Goal: Transaction & Acquisition: Purchase product/service

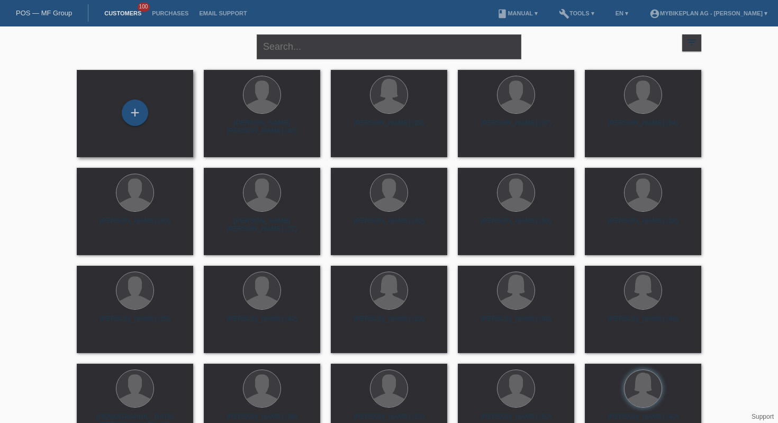
click at [148, 120] on div "+" at bounding box center [135, 114] width 100 height 28
click at [145, 106] on div "+" at bounding box center [135, 113] width 26 height 26
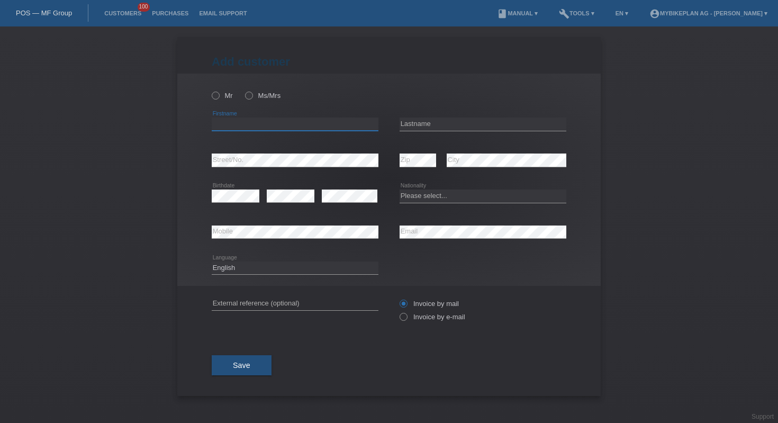
click at [265, 125] on input "text" at bounding box center [295, 124] width 167 height 13
paste input "Zsofia"
type input "Zsofia"
click at [463, 118] on input "text" at bounding box center [483, 124] width 167 height 13
paste input "Sain"
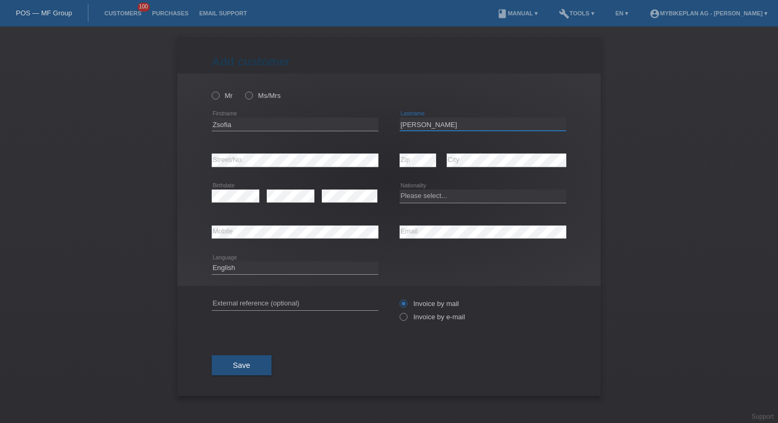
type input "Sain"
click at [456, 193] on select "Please select... Switzerland Austria Germany Liechtenstein ------------ Afghani…" at bounding box center [483, 196] width 167 height 13
select select "CH"
click at [294, 269] on select "Deutsch Français Italiano English" at bounding box center [295, 268] width 167 height 13
select select "fr"
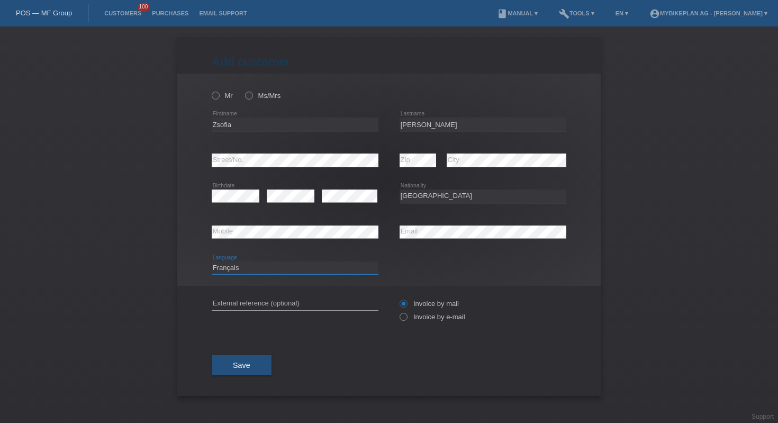
click at [301, 273] on select "Deutsch Français Italiano English" at bounding box center [295, 268] width 167 height 13
click at [294, 301] on input "text" at bounding box center [295, 303] width 167 height 13
paste input "45645313123"
type input "45645313123"
click at [409, 318] on label "Invoice by e-mail" at bounding box center [433, 317] width 66 height 8
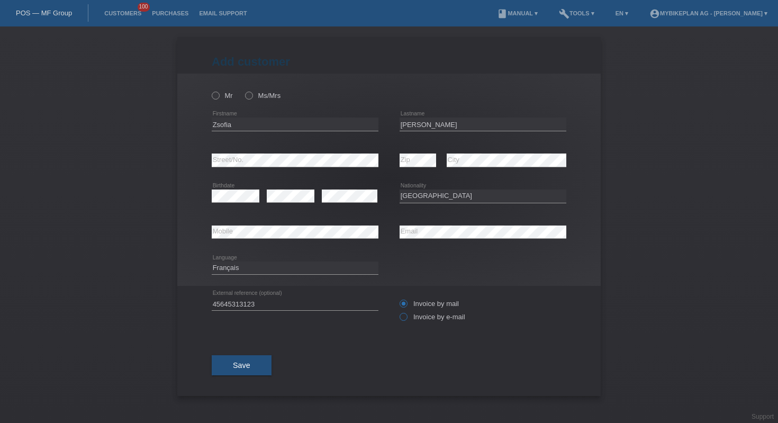
click at [407, 318] on input "Invoice by e-mail" at bounding box center [403, 319] width 7 height 13
radio input "true"
click at [257, 93] on label "Ms/Mrs" at bounding box center [262, 96] width 35 height 8
click at [252, 93] on input "Ms/Mrs" at bounding box center [248, 95] width 7 height 7
radio input "true"
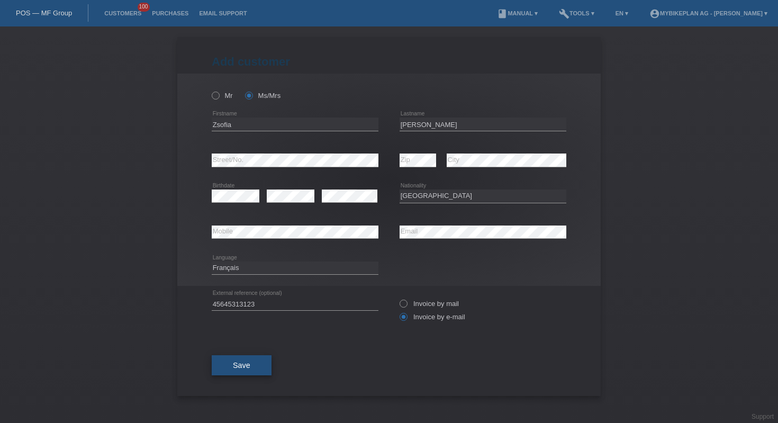
click at [239, 370] on span "Save" at bounding box center [241, 365] width 17 height 8
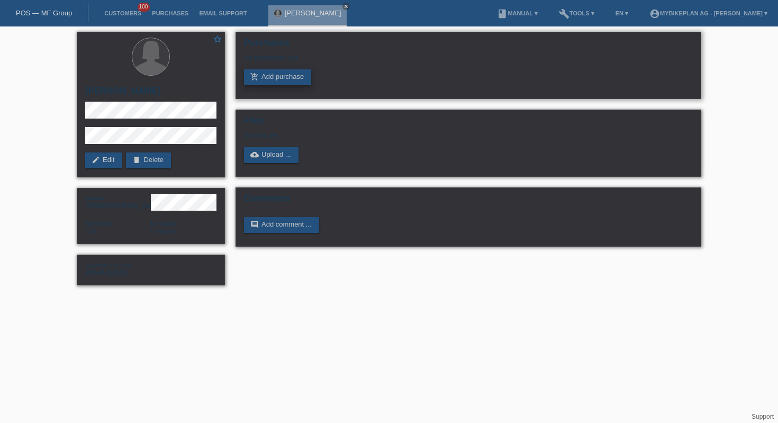
click at [287, 76] on link "add_shopping_cart Add purchase" at bounding box center [277, 77] width 67 height 16
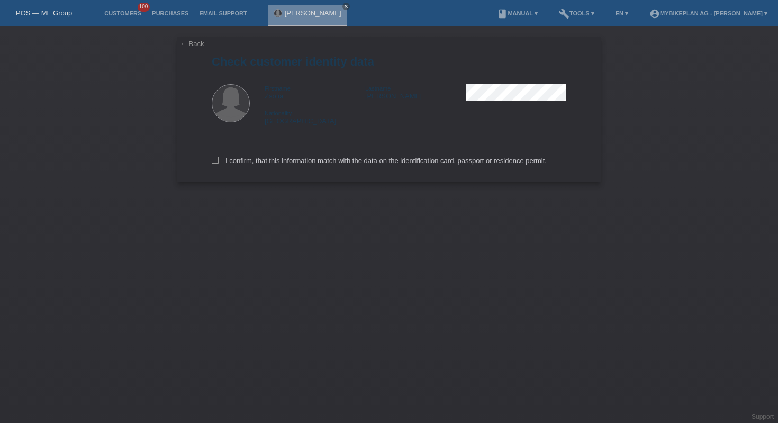
click at [272, 158] on div "I confirm, that this information match with the data on the identification card…" at bounding box center [389, 159] width 355 height 47
click at [273, 159] on label "I confirm, that this information match with the data on the identification card…" at bounding box center [379, 161] width 335 height 8
click at [219, 159] on input "I confirm, that this information match with the data on the identification card…" at bounding box center [215, 160] width 7 height 7
checkbox input "true"
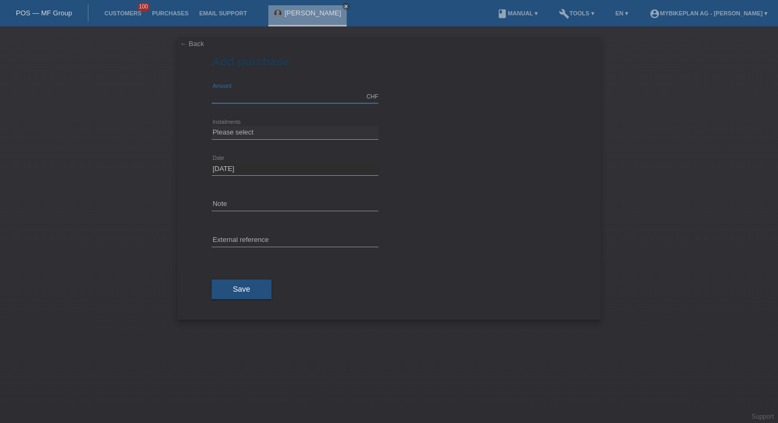
click at [279, 95] on input "text" at bounding box center [295, 96] width 167 height 13
type input "4499.00"
click at [281, 131] on select "Please select 6 instalments 12 instalments 18 instalments 24 instalments 36 ins…" at bounding box center [295, 132] width 167 height 13
select select "488"
click at [277, 244] on input "text" at bounding box center [295, 240] width 167 height 13
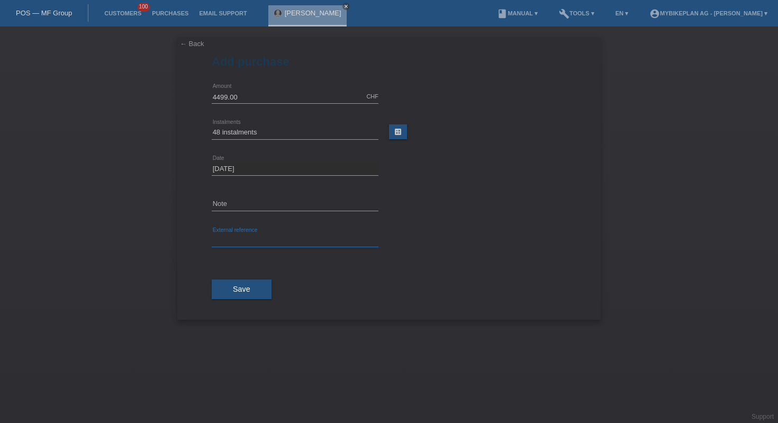
paste input "45645313123"
type input "45645313123"
click at [238, 296] on button "Save" at bounding box center [242, 290] width 60 height 20
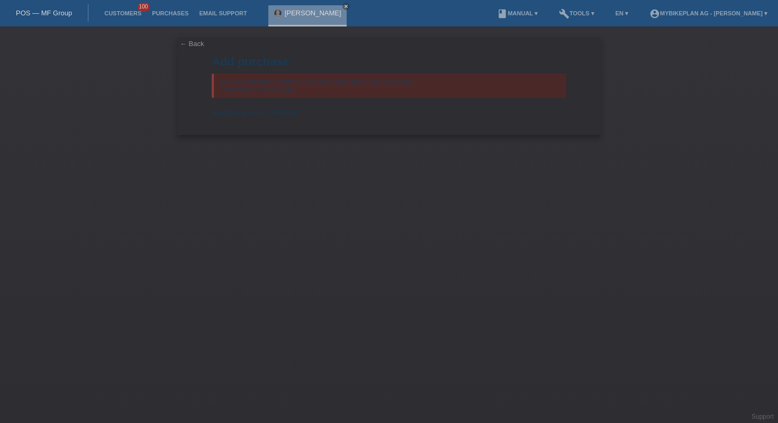
click at [32, 14] on link "POS — MF Group" at bounding box center [44, 13] width 56 height 8
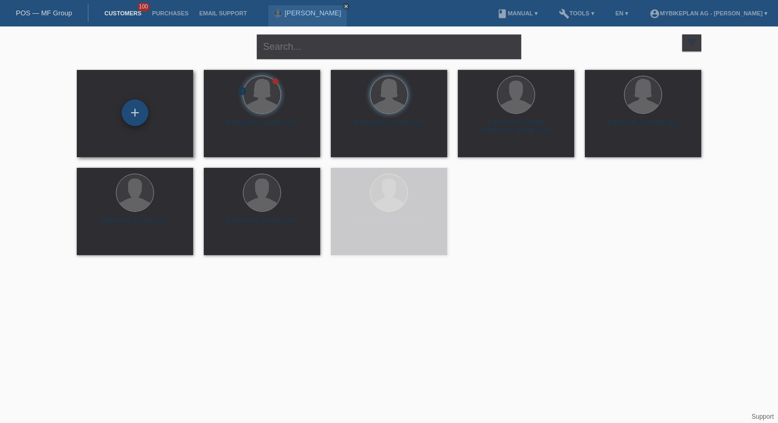
click at [133, 111] on div "+" at bounding box center [135, 113] width 26 height 26
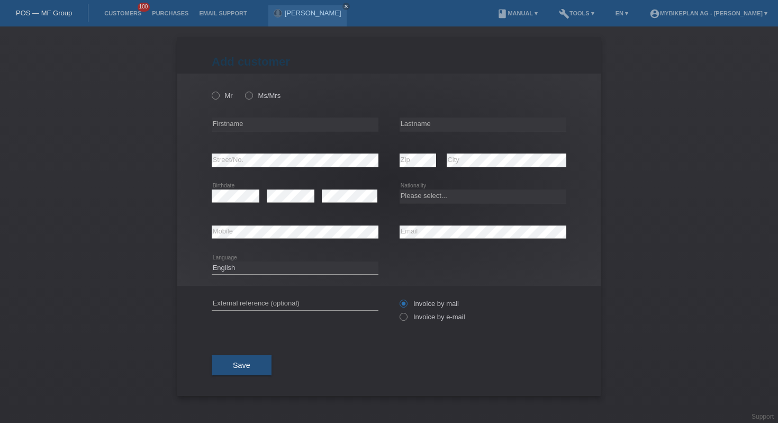
click at [297, 225] on div "error Mobile" at bounding box center [295, 232] width 167 height 36
click at [315, 115] on div "error Firstname" at bounding box center [295, 124] width 167 height 36
click at [316, 122] on input "text" at bounding box center [295, 124] width 167 height 13
paste input "Fathi"
type input "Fathi"
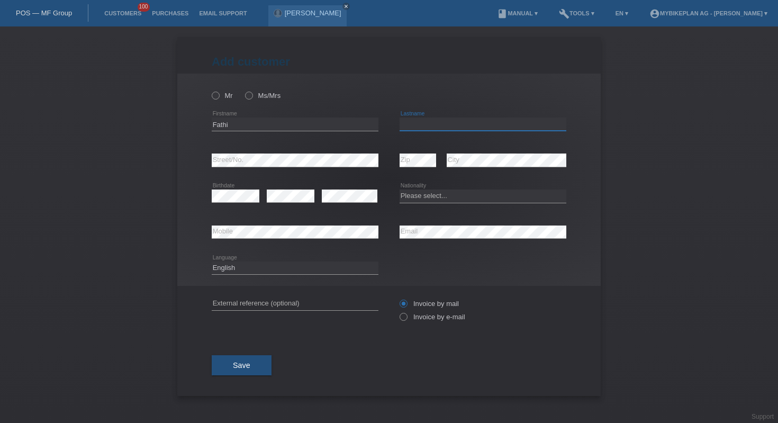
click at [454, 122] on input "text" at bounding box center [483, 124] width 167 height 13
paste input "Touati"
type input "Touati"
click at [437, 197] on select "Please select... Switzerland Austria Germany Liechtenstein ------------ Afghani…" at bounding box center [483, 196] width 167 height 13
select select "CH"
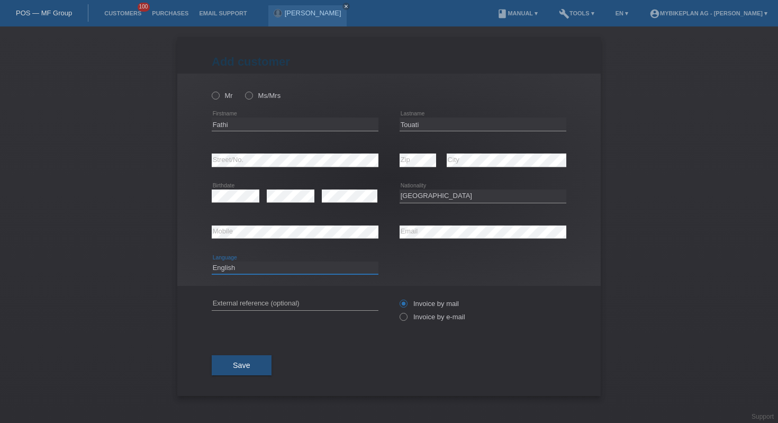
click at [296, 271] on select "Deutsch Français Italiano English" at bounding box center [295, 268] width 167 height 13
select select "fr"
click at [303, 311] on div "error External reference (optional)" at bounding box center [295, 304] width 167 height 36
click at [303, 307] on input "text" at bounding box center [295, 303] width 167 height 13
paste input "45680289683"
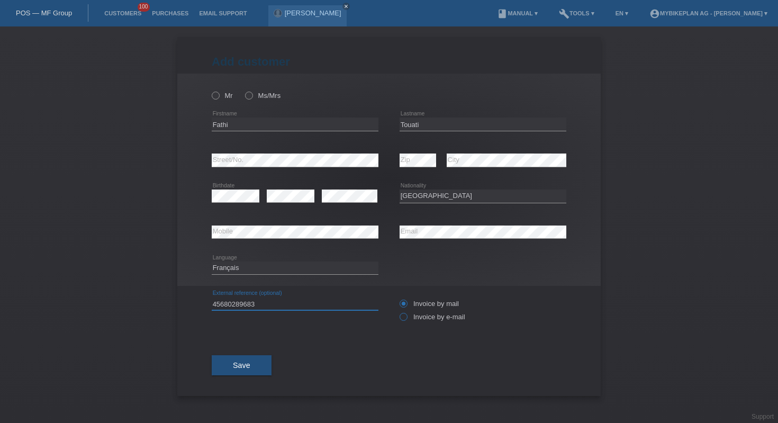
type input "45680289683"
click at [398, 311] on icon at bounding box center [398, 311] width 0 height 0
click at [407, 317] on input "Invoice by e-mail" at bounding box center [403, 319] width 7 height 13
radio input "true"
click at [255, 94] on label "Ms/Mrs" at bounding box center [262, 96] width 35 height 8
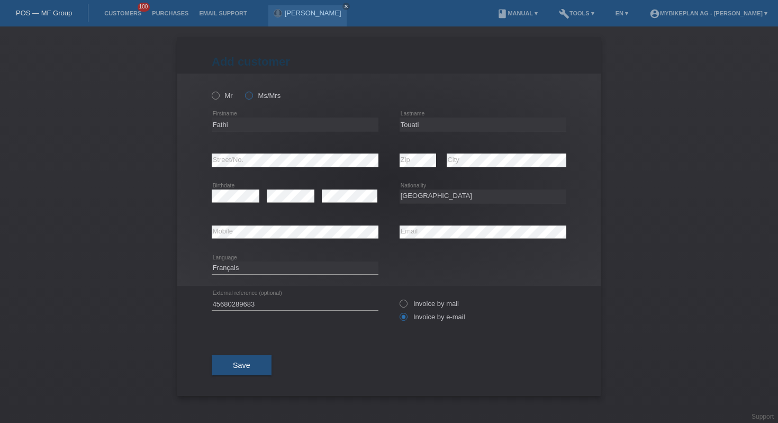
click at [252, 94] on input "Ms/Mrs" at bounding box center [248, 95] width 7 height 7
radio input "true"
click at [249, 369] on span "Save" at bounding box center [241, 365] width 17 height 8
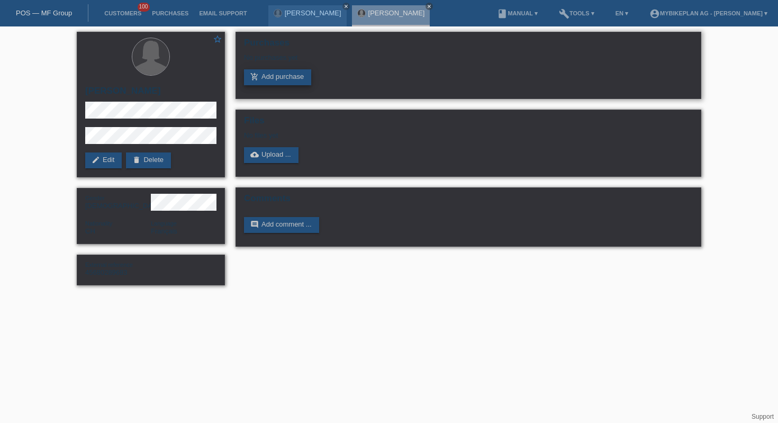
click at [278, 77] on link "add_shopping_cart Add purchase" at bounding box center [277, 77] width 67 height 16
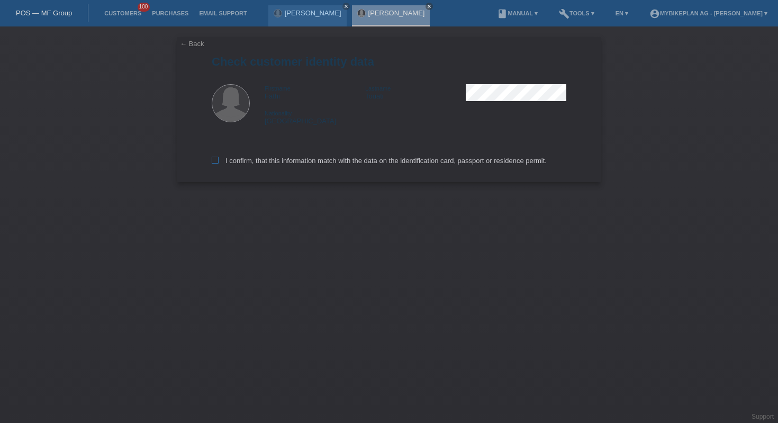
click at [294, 161] on label "I confirm, that this information match with the data on the identification card…" at bounding box center [379, 161] width 335 height 8
click at [219, 161] on input "I confirm, that this information match with the data on the identification card…" at bounding box center [215, 160] width 7 height 7
checkbox input "true"
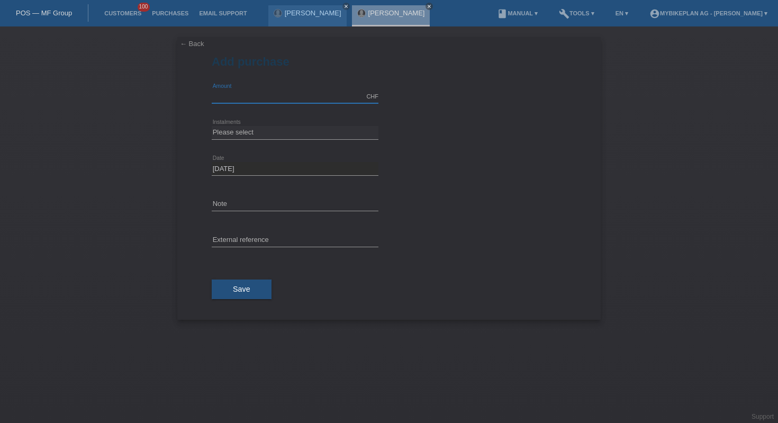
click at [263, 99] on input "text" at bounding box center [295, 96] width 167 height 13
type input "4490.00"
click at [284, 135] on select "Please select 6 instalments 12 instalments 18 instalments 24 instalments 36 ins…" at bounding box center [295, 132] width 167 height 13
select select "488"
click at [299, 237] on input "text" at bounding box center [295, 240] width 167 height 13
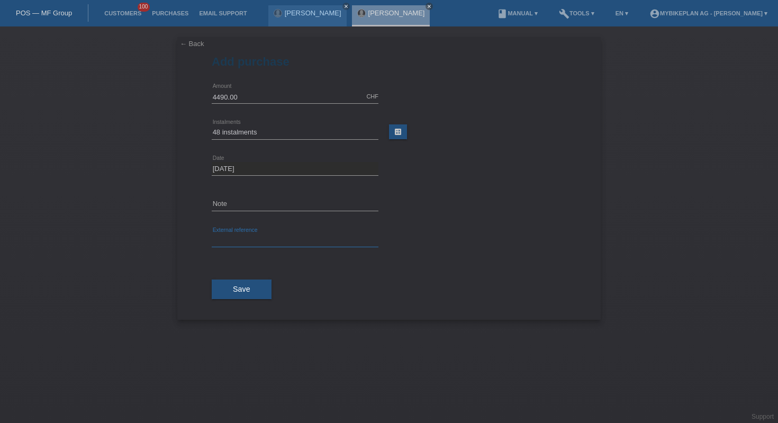
paste input "45680289683"
type input "45680289683"
click at [250, 284] on button "Save" at bounding box center [242, 290] width 60 height 20
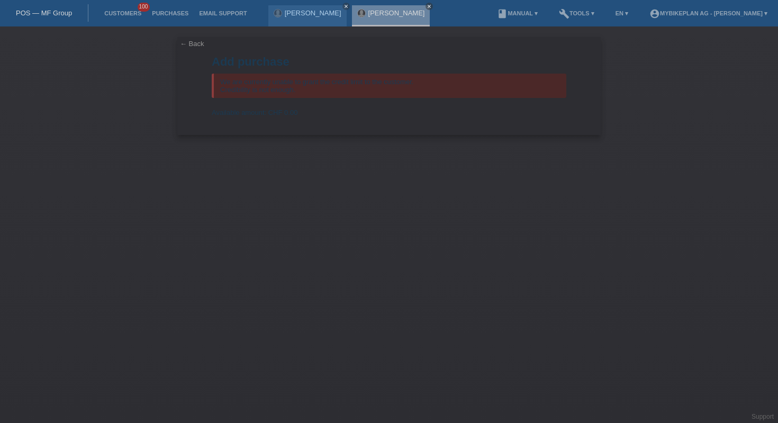
click at [41, 13] on link "POS — MF Group" at bounding box center [44, 13] width 56 height 8
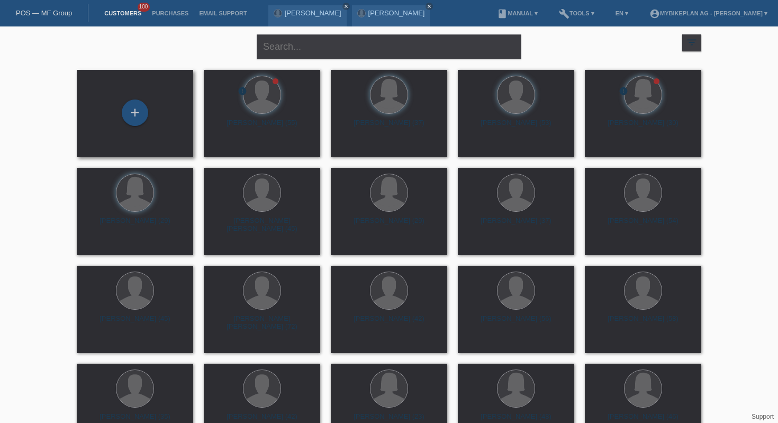
click at [153, 125] on div "+" at bounding box center [135, 114] width 100 height 28
click at [146, 114] on div "+" at bounding box center [135, 113] width 26 height 26
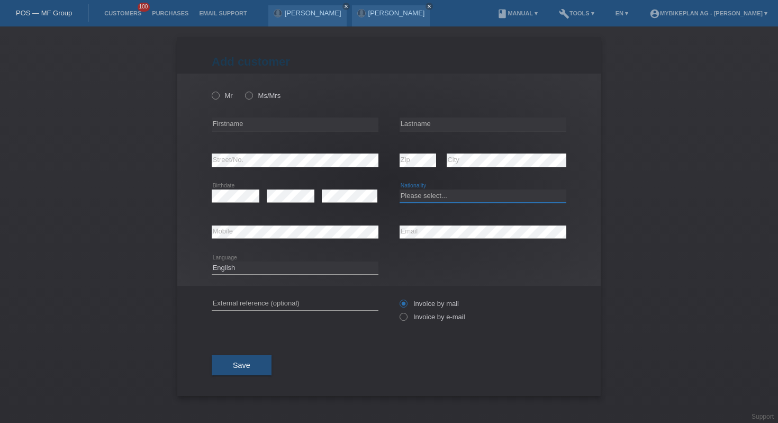
click at [414, 192] on select "Please select... Switzerland Austria Germany Liechtenstein ------------ Afghani…" at bounding box center [483, 196] width 167 height 13
select select "CH"
click at [316, 269] on select "Deutsch Français Italiano English" at bounding box center [295, 268] width 167 height 13
select select "fr"
click at [284, 306] on input "text" at bounding box center [295, 303] width 167 height 13
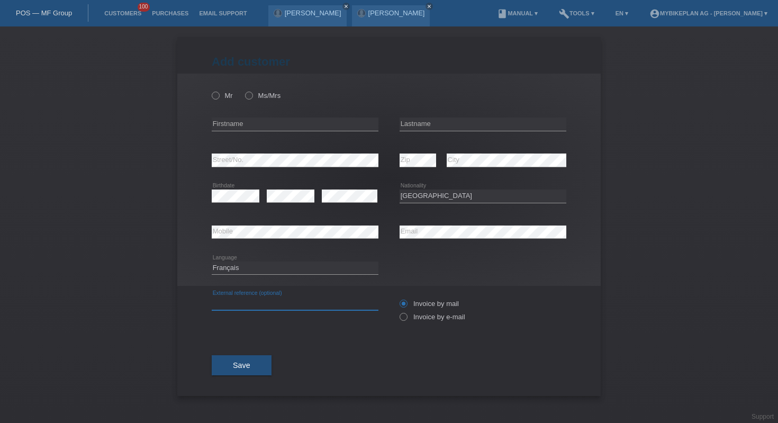
paste input "45666473824"
type input "45666473824"
click at [413, 318] on label "Invoice by e-mail" at bounding box center [433, 317] width 66 height 8
click at [407, 318] on input "Invoice by e-mail" at bounding box center [403, 319] width 7 height 13
radio input "true"
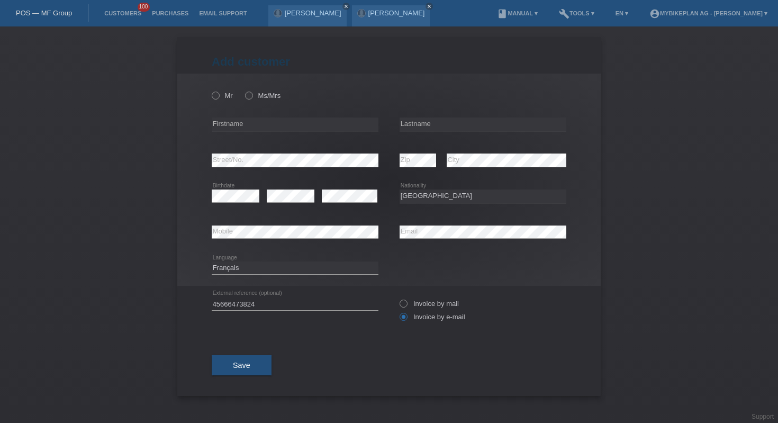
click at [325, 132] on div "error Firstname" at bounding box center [295, 124] width 167 height 36
click at [326, 128] on input "text" at bounding box center [295, 124] width 167 height 13
paste input "[PERSON_NAME]"
type input "Mathewos"
click at [440, 130] on input "text" at bounding box center [483, 124] width 167 height 13
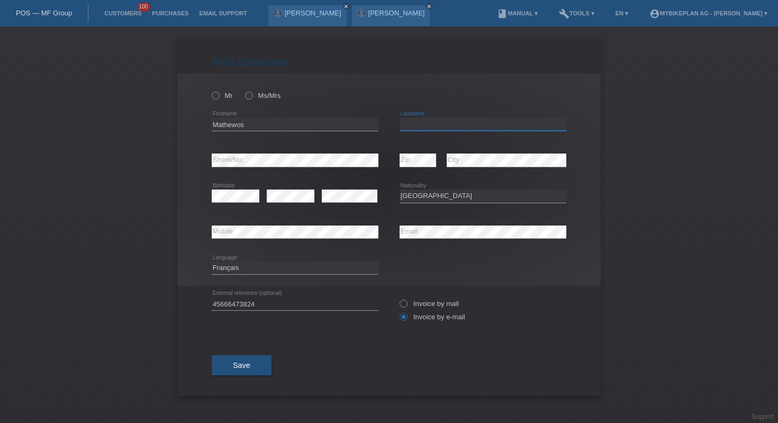
paste input "[PERSON_NAME]"
click at [435, 125] on input "[PERSON_NAME]" at bounding box center [483, 124] width 167 height 13
type input "Asrat"
click at [210, 90] on icon at bounding box center [210, 90] width 0 height 0
click at [216, 96] on input "Mr" at bounding box center [215, 95] width 7 height 7
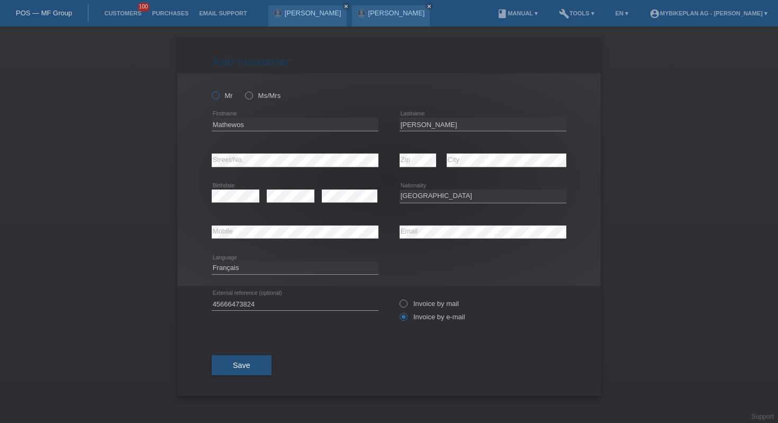
radio input "true"
click at [257, 364] on button "Save" at bounding box center [242, 365] width 60 height 20
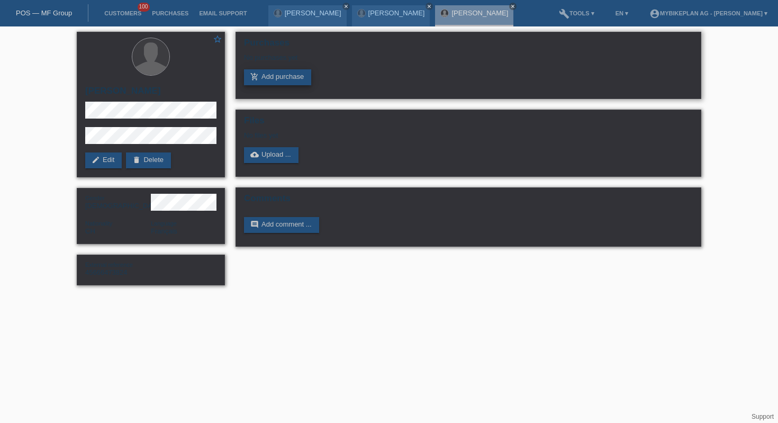
click at [265, 80] on link "add_shopping_cart Add purchase" at bounding box center [277, 77] width 67 height 16
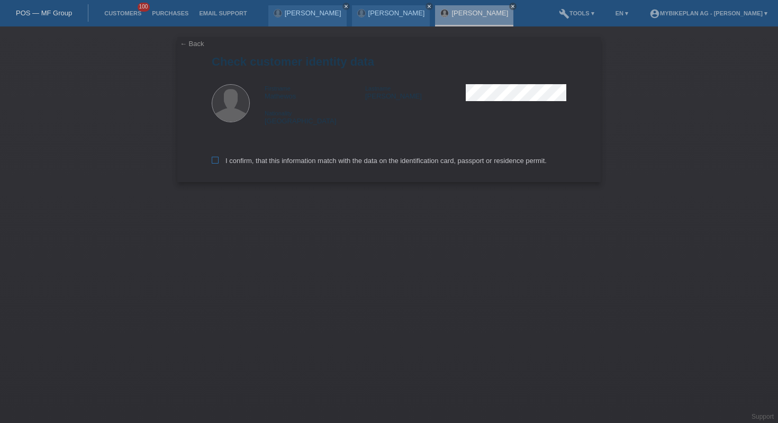
click at [284, 164] on label "I confirm, that this information match with the data on the identification card…" at bounding box center [379, 161] width 335 height 8
click at [219, 164] on input "I confirm, that this information match with the data on the identification card…" at bounding box center [215, 160] width 7 height 7
checkbox input "true"
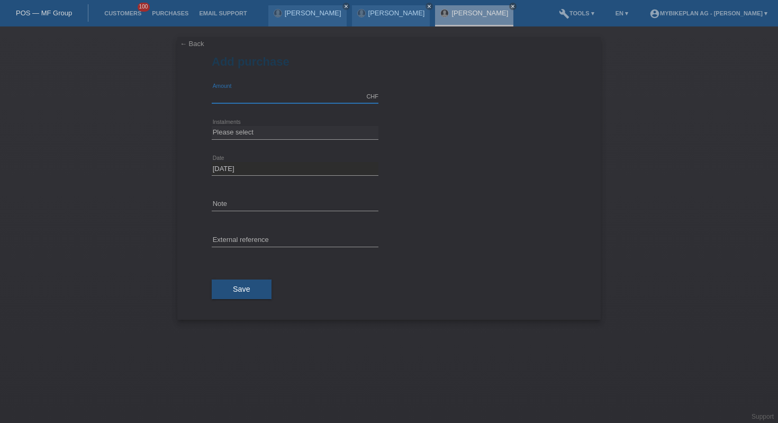
click at [264, 97] on input "text" at bounding box center [295, 96] width 167 height 13
type input "4490.00"
click at [304, 136] on select "Please select 6 instalments 12 instalments 18 instalments 24 instalments 36 ins…" at bounding box center [295, 132] width 167 height 13
select select "488"
click at [303, 244] on input "text" at bounding box center [295, 240] width 167 height 13
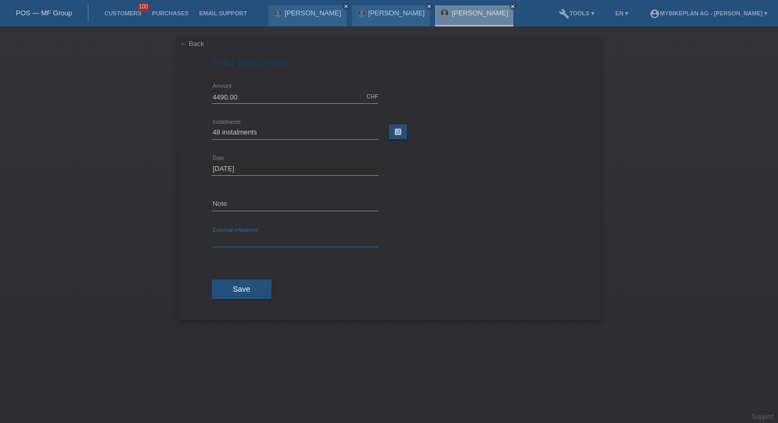
paste input "[PERSON_NAME]"
type input "[PERSON_NAME]"
click at [252, 292] on button "Save" at bounding box center [242, 290] width 60 height 20
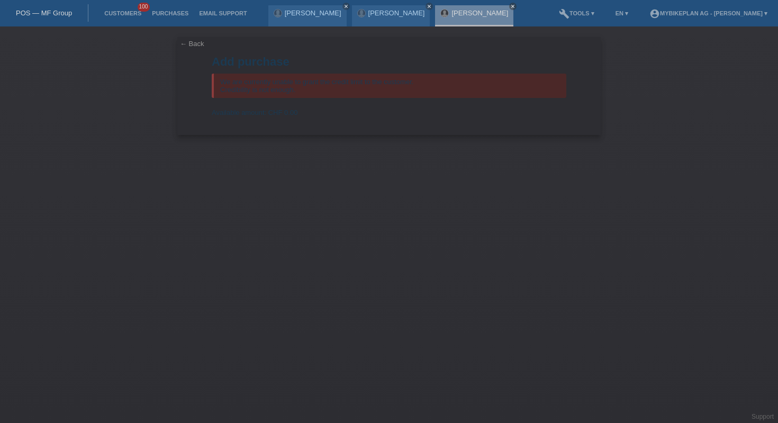
click at [35, 12] on link "POS — MF Group" at bounding box center [44, 13] width 56 height 8
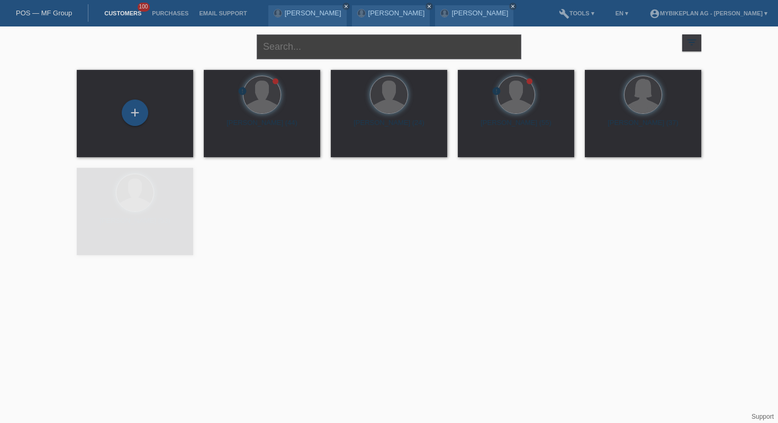
click at [314, 57] on input "text" at bounding box center [389, 46] width 265 height 25
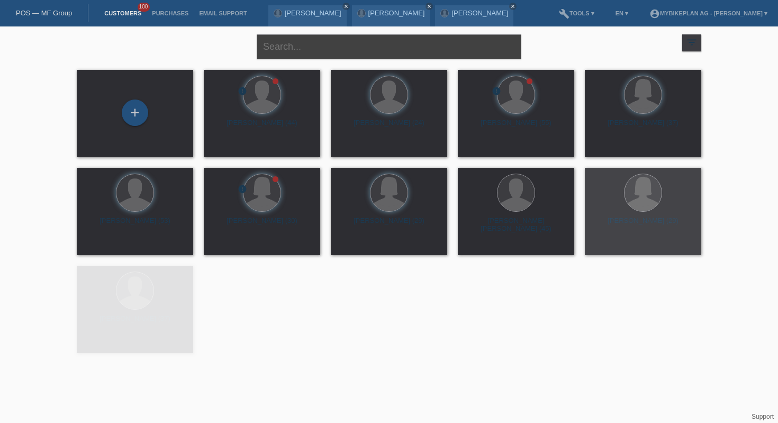
paste input "[PERSON_NAME]"
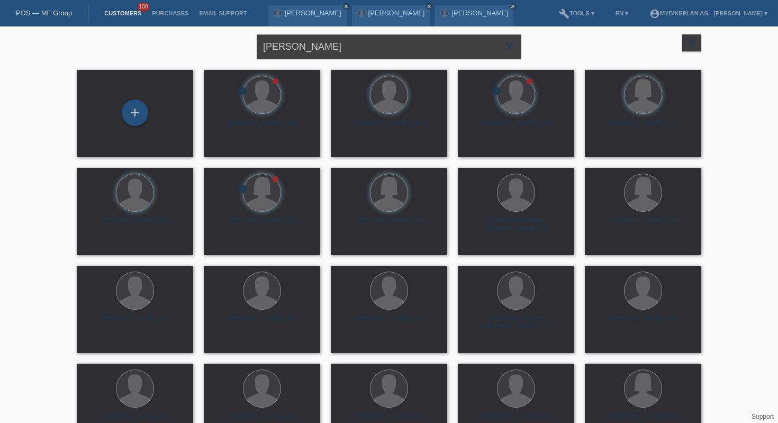
type input "Melvin Moulin"
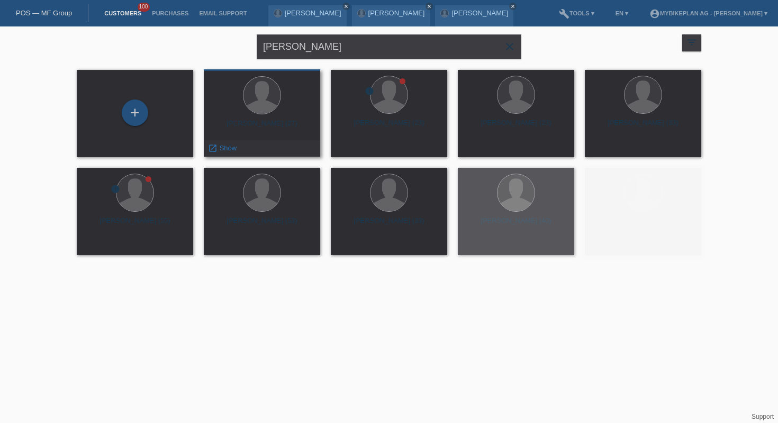
click at [245, 114] on div at bounding box center [262, 96] width 100 height 40
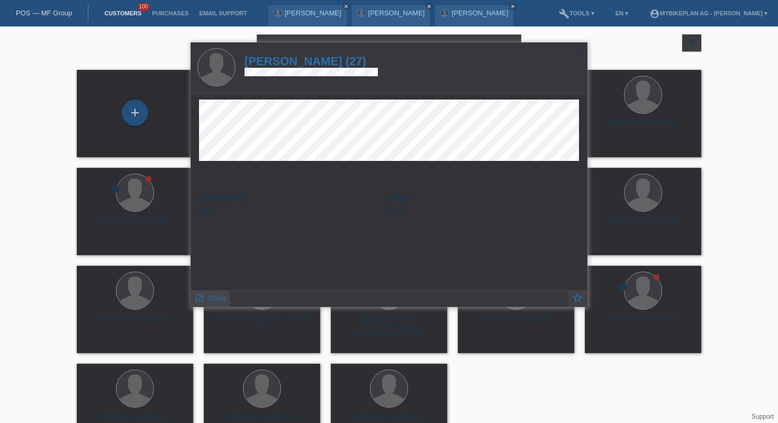
click at [218, 295] on span "Show" at bounding box center [217, 298] width 19 height 8
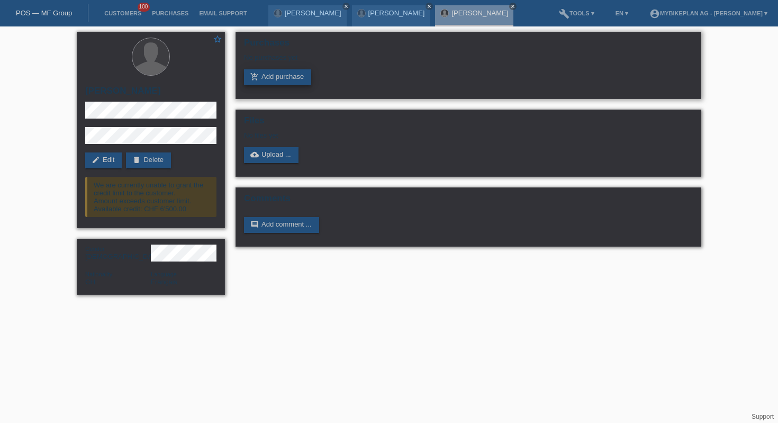
click at [271, 77] on link "add_shopping_cart Add purchase" at bounding box center [277, 77] width 67 height 16
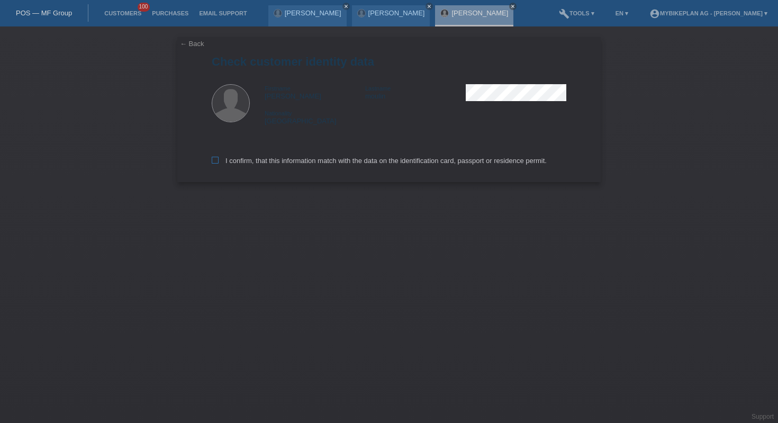
click at [302, 164] on label "I confirm, that this information match with the data on the identification card…" at bounding box center [379, 161] width 335 height 8
click at [219, 164] on input "I confirm, that this information match with the data on the identification card…" at bounding box center [215, 160] width 7 height 7
checkbox input "true"
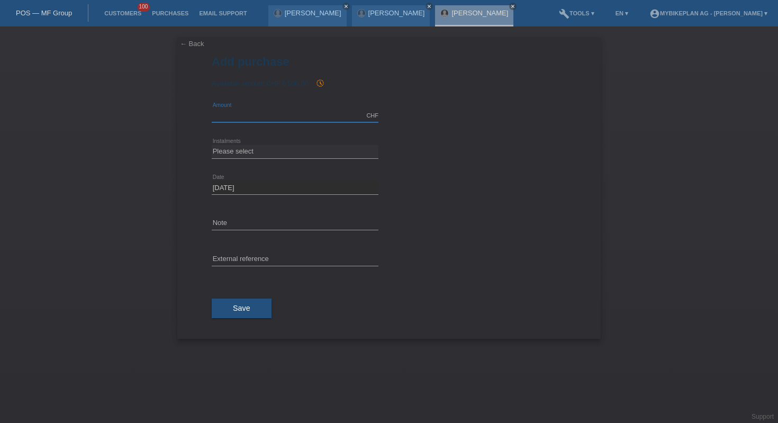
click at [250, 114] on input "text" at bounding box center [295, 115] width 167 height 13
type input "5199.00"
click at [269, 158] on icon at bounding box center [295, 158] width 167 height 1
click at [269, 152] on select "Please select 6 instalments 12 instalments 18 instalments 24 instalments 36 ins…" at bounding box center [295, 151] width 167 height 13
select select "484"
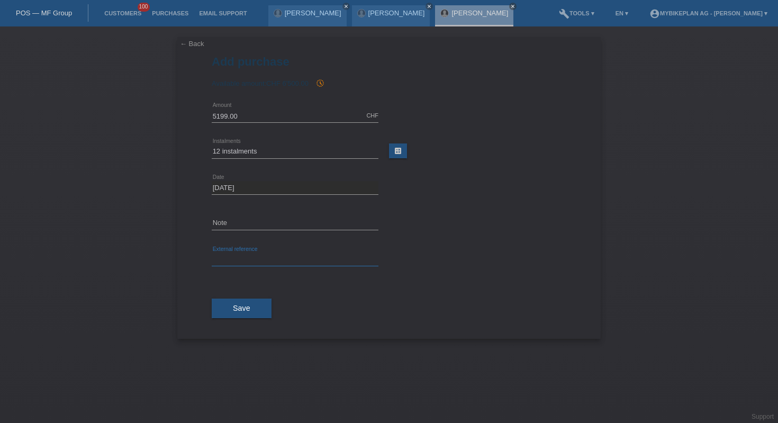
click at [274, 264] on input "text" at bounding box center [295, 259] width 167 height 13
paste input "Melvin Moulin"
click at [281, 258] on input "Melvin Moulin" at bounding box center [295, 259] width 167 height 13
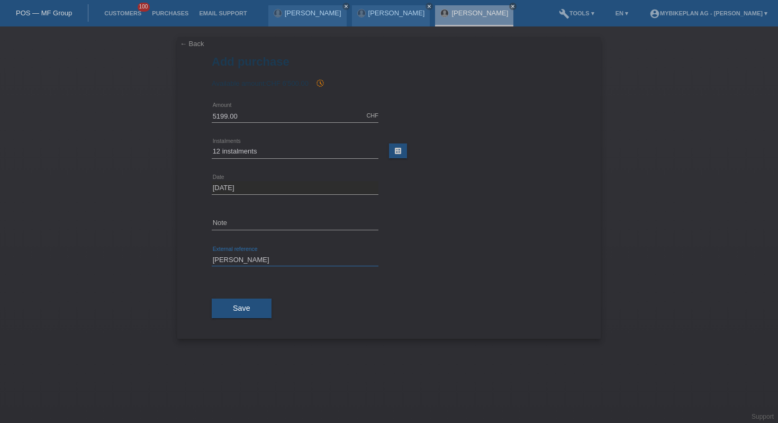
paste input "45535742873"
type input "45535742873"
click at [254, 310] on button "Save" at bounding box center [242, 309] width 60 height 20
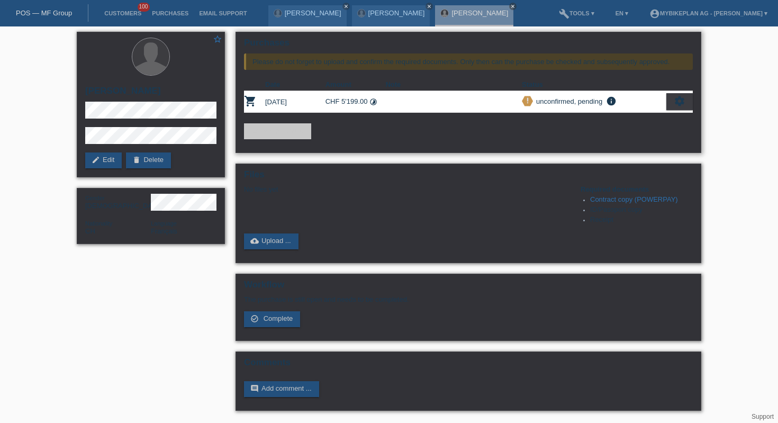
click at [669, 101] on div "settings" at bounding box center [680, 101] width 26 height 17
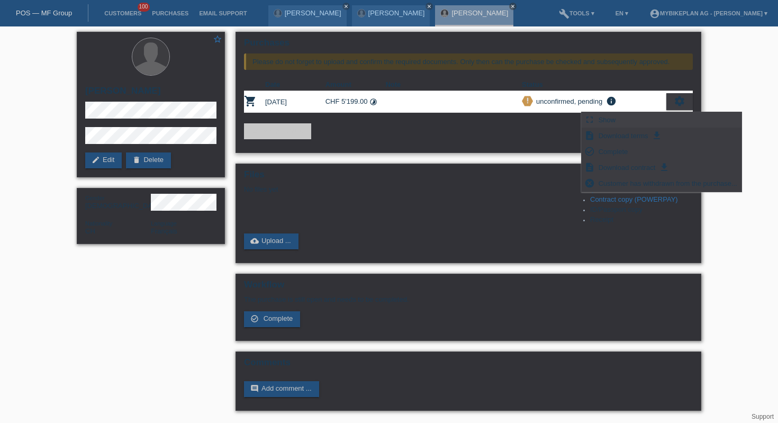
click at [630, 122] on div "fullscreen Show" at bounding box center [662, 120] width 160 height 16
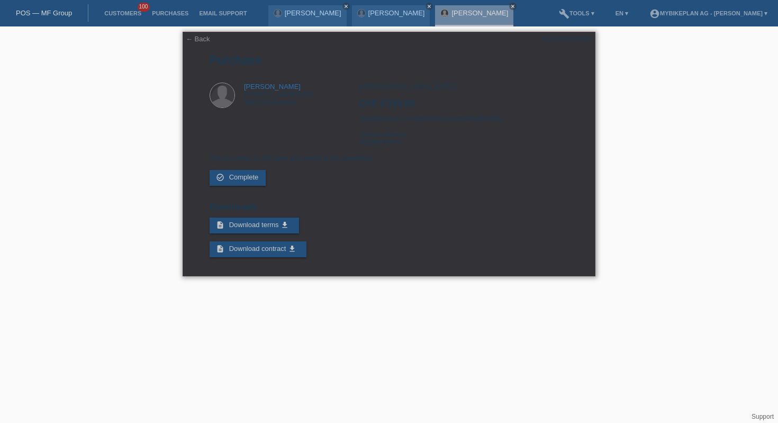
click at [573, 37] on div "POSP00028531" at bounding box center [567, 39] width 50 height 8
copy div "POSP00028531"
